Goal: Task Accomplishment & Management: Use online tool/utility

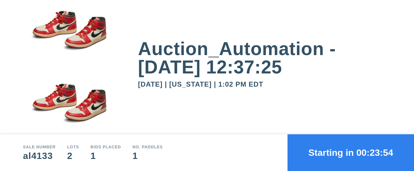
click at [351, 153] on button "Starting in 00:23:54" at bounding box center [350, 153] width 126 height 37
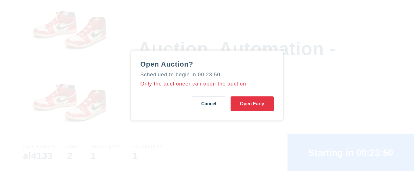
click at [252, 104] on button "Open Early" at bounding box center [252, 104] width 43 height 15
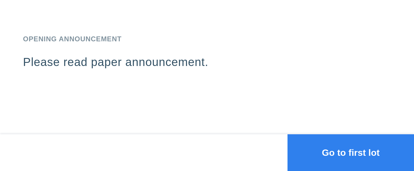
click at [351, 153] on button "Go to first lot" at bounding box center [350, 153] width 126 height 37
